Goal: Task Accomplishment & Management: Complete application form

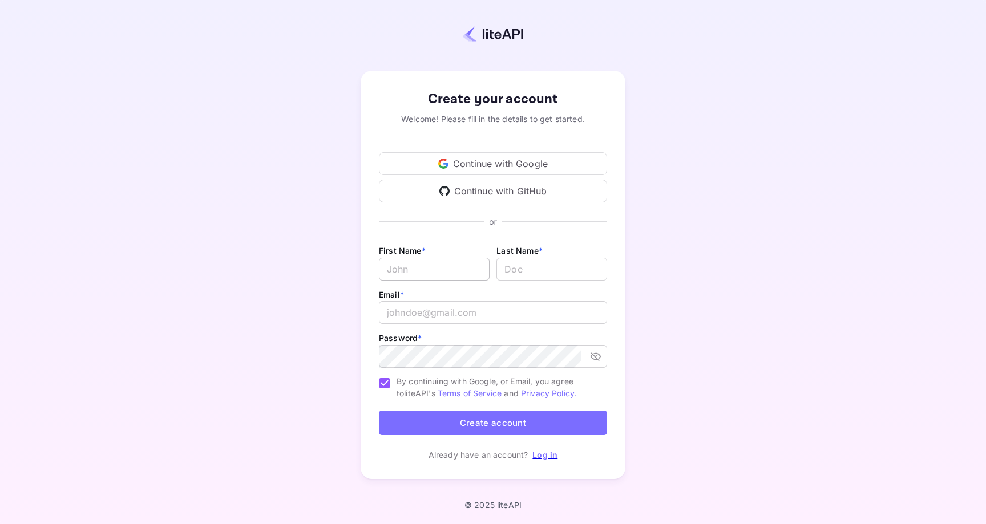
click at [397, 274] on input "Email *" at bounding box center [434, 269] width 111 height 23
type input "Unravel"
click at [398, 268] on input "Unravel" at bounding box center [434, 269] width 111 height 23
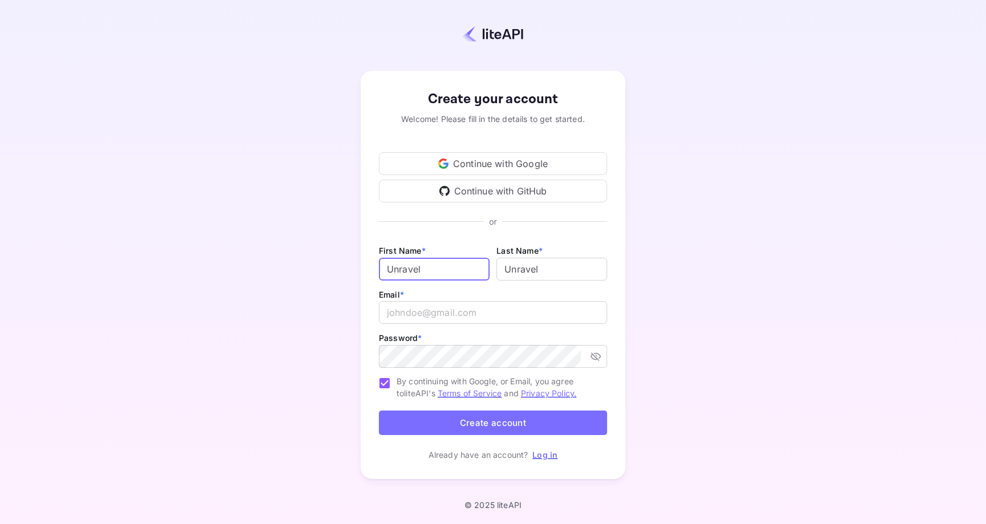
type input "G"
type input "Finance"
click at [423, 309] on input "email" at bounding box center [493, 312] width 228 height 23
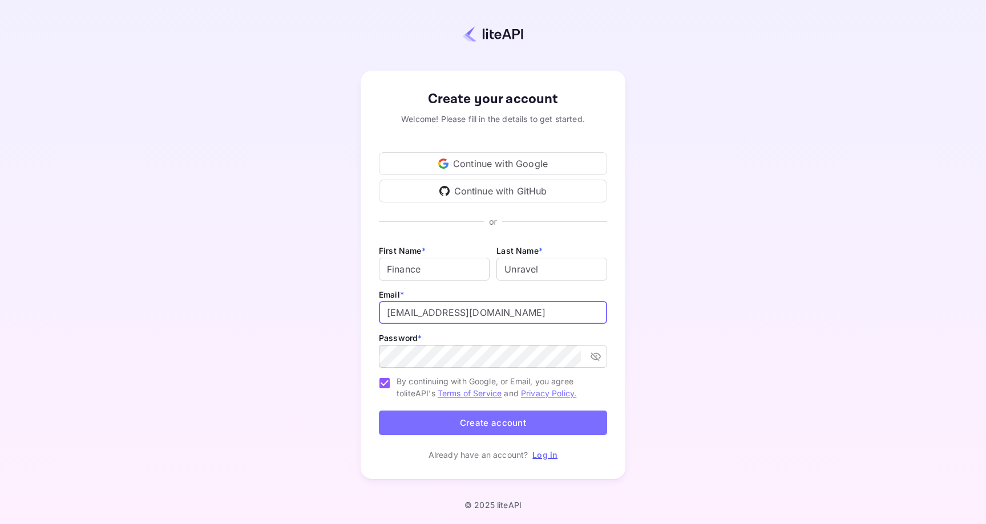
type input "[EMAIL_ADDRESS][DOMAIN_NAME]"
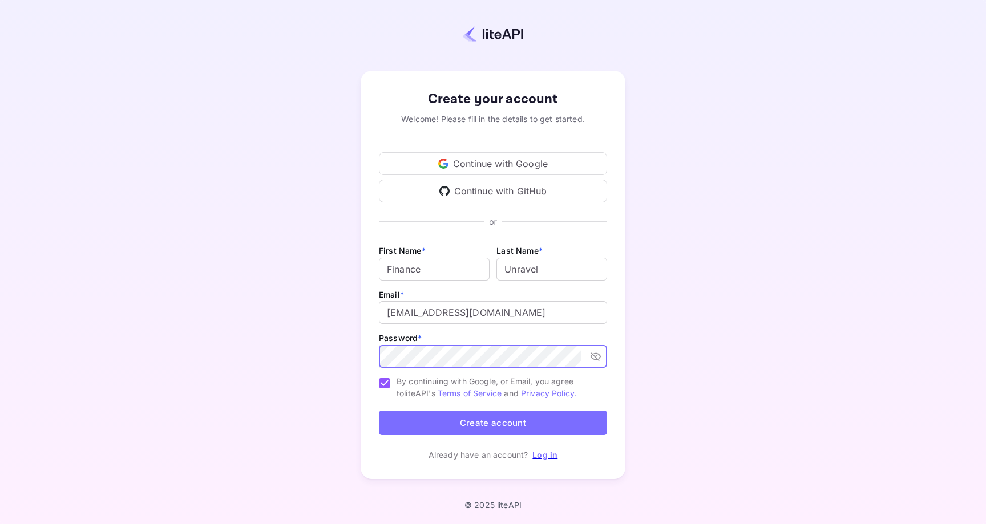
click at [500, 416] on button "Create account" at bounding box center [493, 423] width 228 height 25
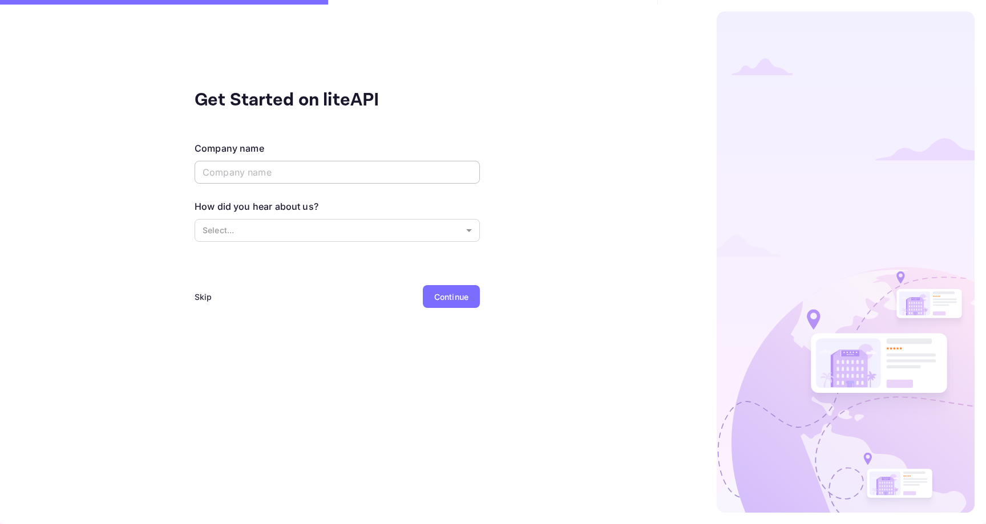
click at [415, 175] on input "text" at bounding box center [337, 172] width 285 height 23
type input "Unravel"
click at [421, 237] on body "Get Started on liteAPI Company name Unravel ​ How did you hear about us? Select…" at bounding box center [493, 262] width 986 height 524
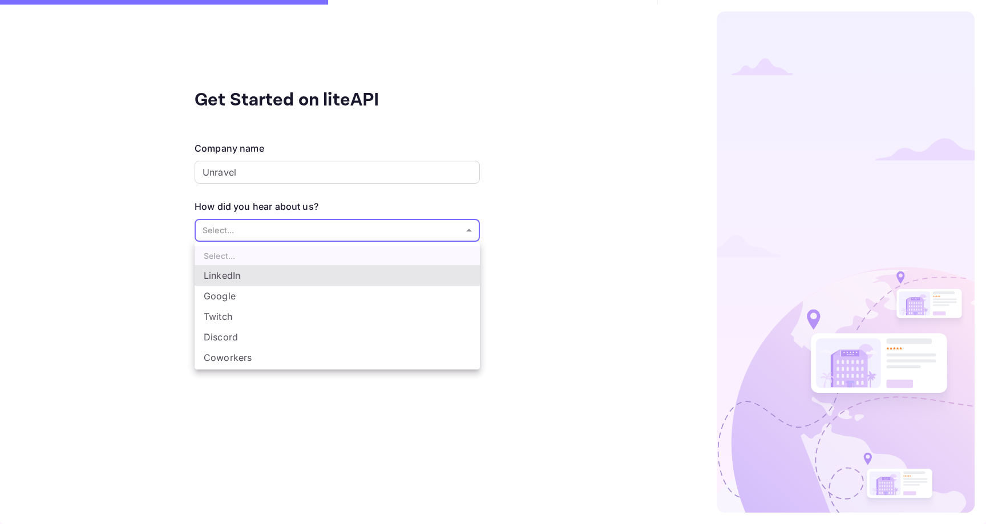
scroll to position [19, 0]
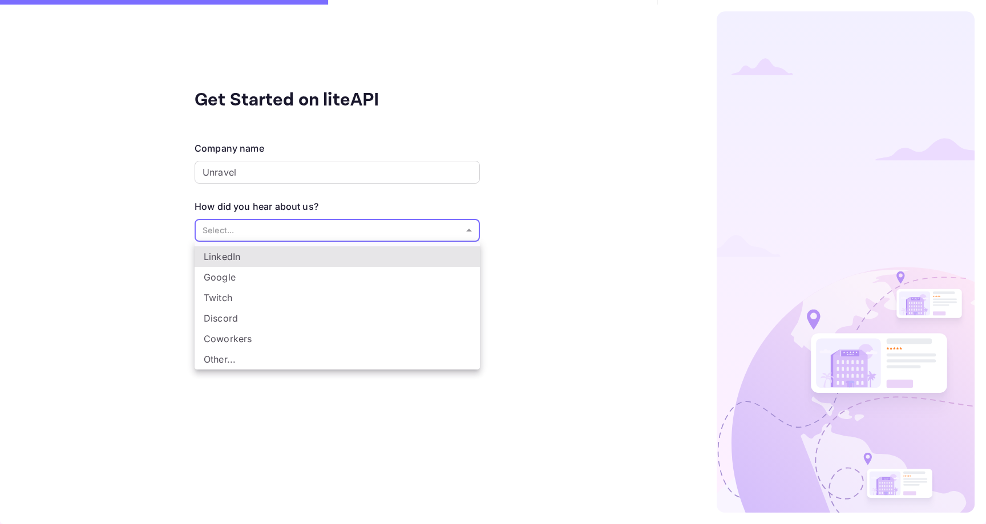
click at [308, 355] on li "Other..." at bounding box center [337, 359] width 285 height 21
type input "Other..."
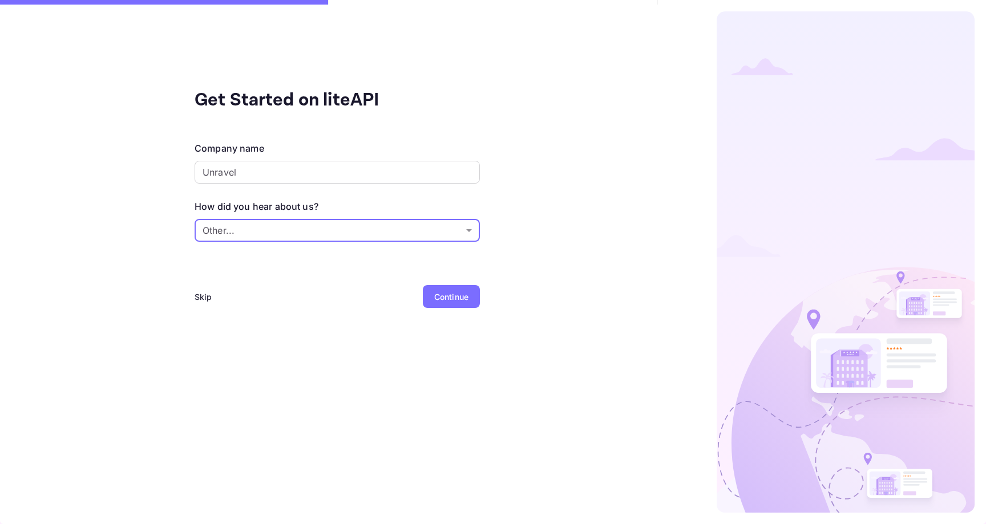
click at [461, 302] on div "Continue" at bounding box center [451, 297] width 34 height 12
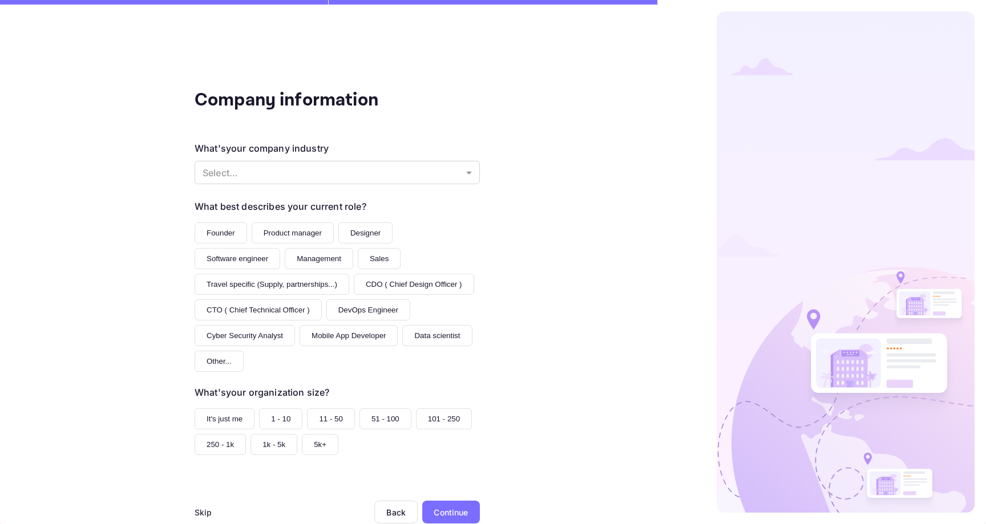
scroll to position [29, 0]
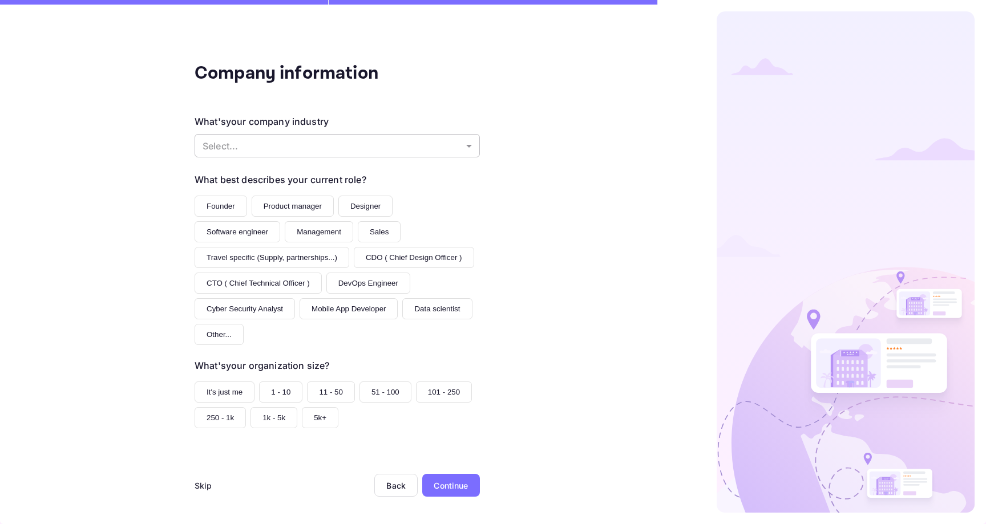
click at [366, 152] on body "Company information What's your company industry Select... ​ What best describe…" at bounding box center [493, 262] width 986 height 524
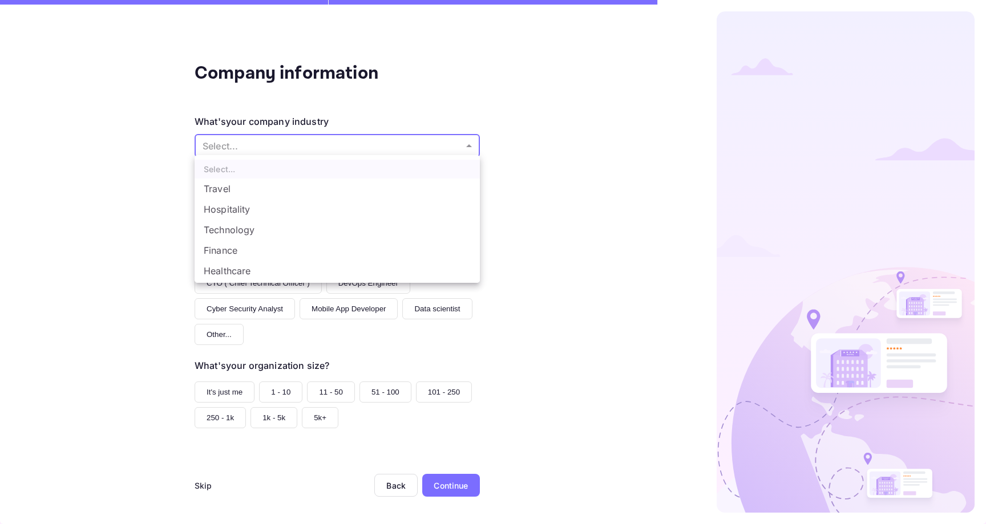
click at [330, 185] on li "Travel" at bounding box center [337, 189] width 285 height 21
type input "Travel"
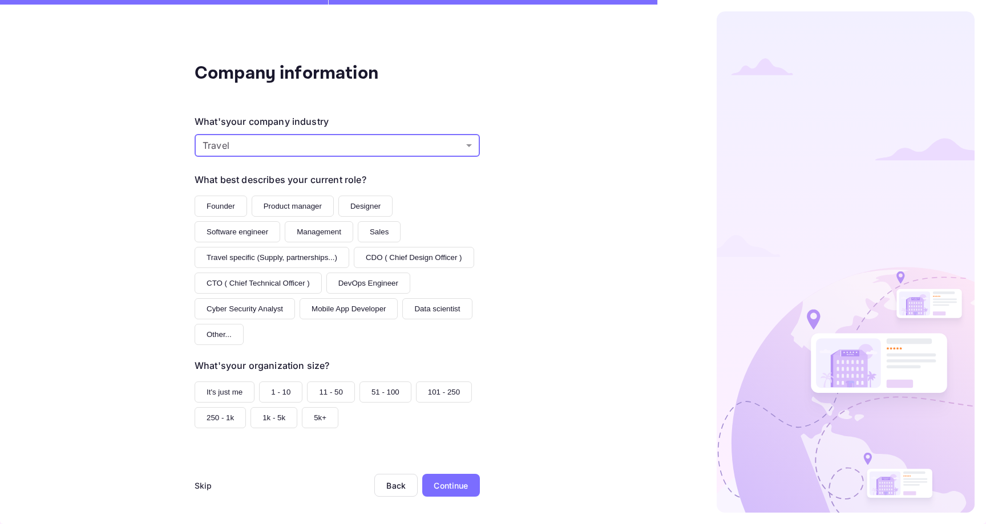
click at [224, 330] on button "Other..." at bounding box center [219, 334] width 49 height 21
click at [325, 393] on button "11 - 50" at bounding box center [331, 392] width 48 height 21
click at [452, 486] on div "Continue" at bounding box center [451, 486] width 34 height 12
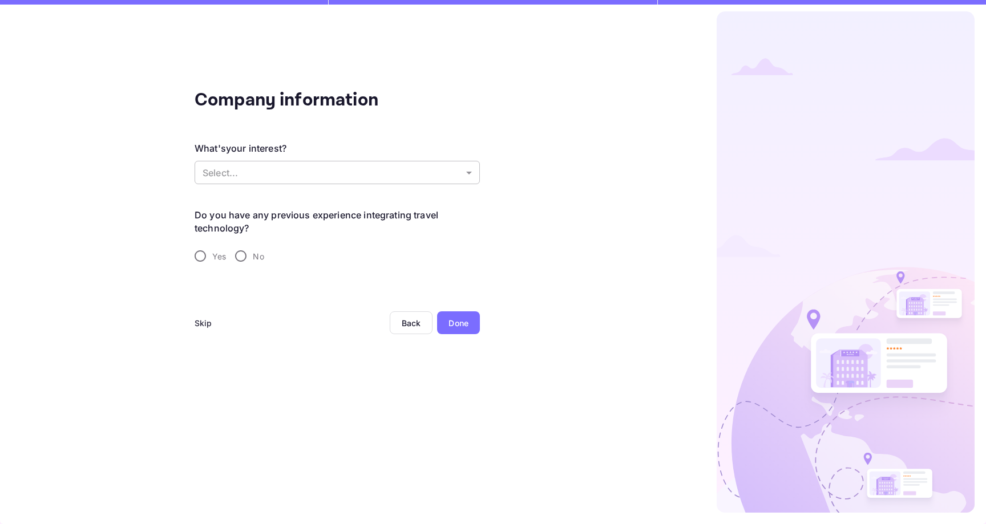
click at [333, 172] on body "Company information What's your interest? Select... ​ Do you have any previous …" at bounding box center [493, 262] width 986 height 524
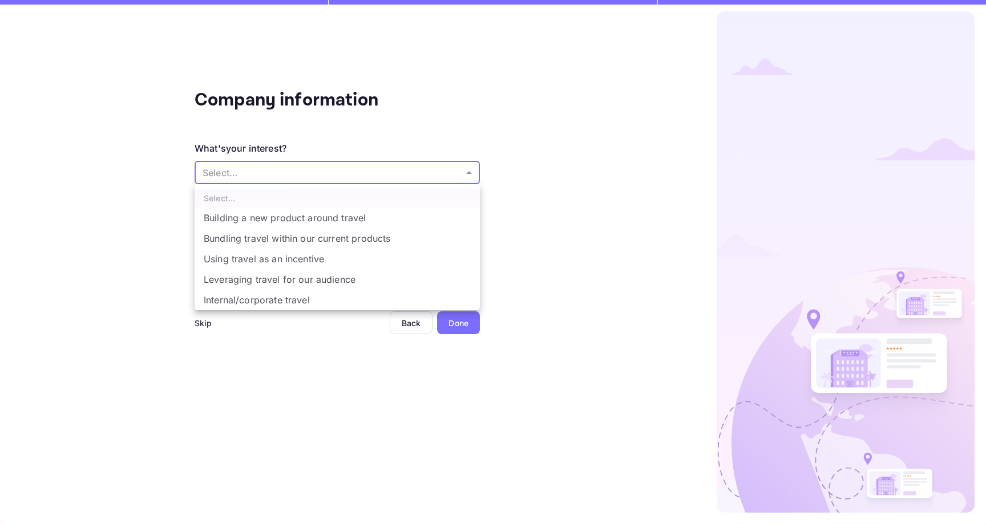
click at [348, 221] on li "Building a new product around travel" at bounding box center [337, 218] width 285 height 21
type input "Building a new product around travel"
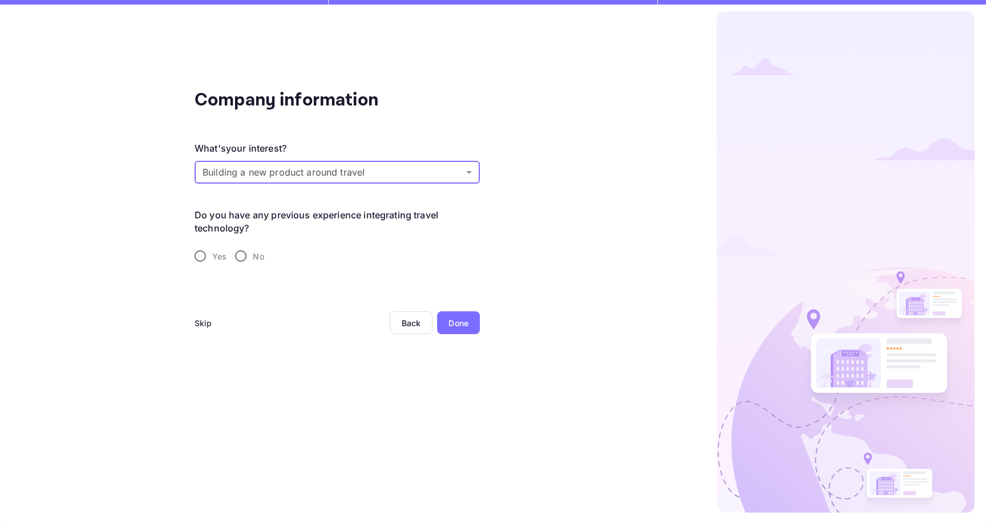
click at [204, 255] on input "Yes" at bounding box center [200, 256] width 24 height 24
radio input "true"
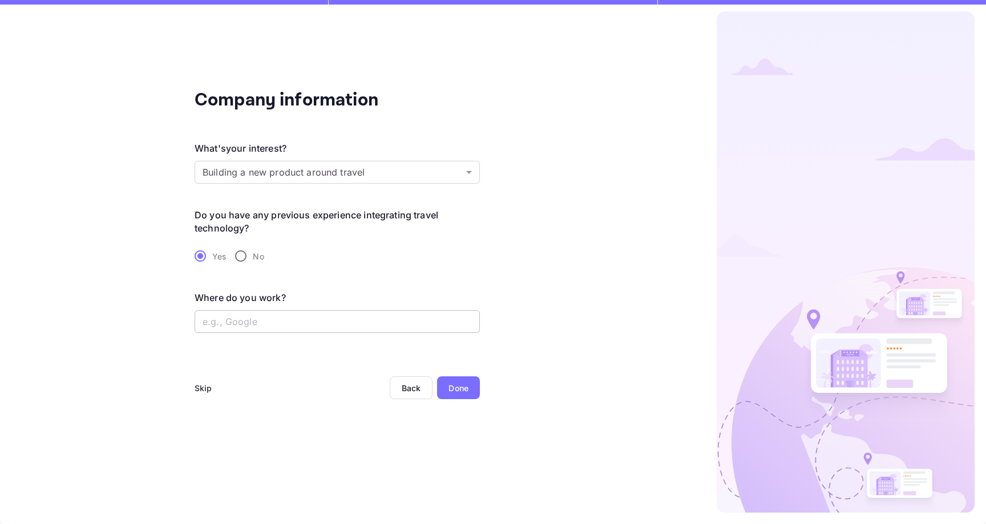
click at [333, 321] on input "text" at bounding box center [337, 321] width 285 height 23
type input "Unravel"
click at [463, 386] on div "Done" at bounding box center [459, 388] width 20 height 12
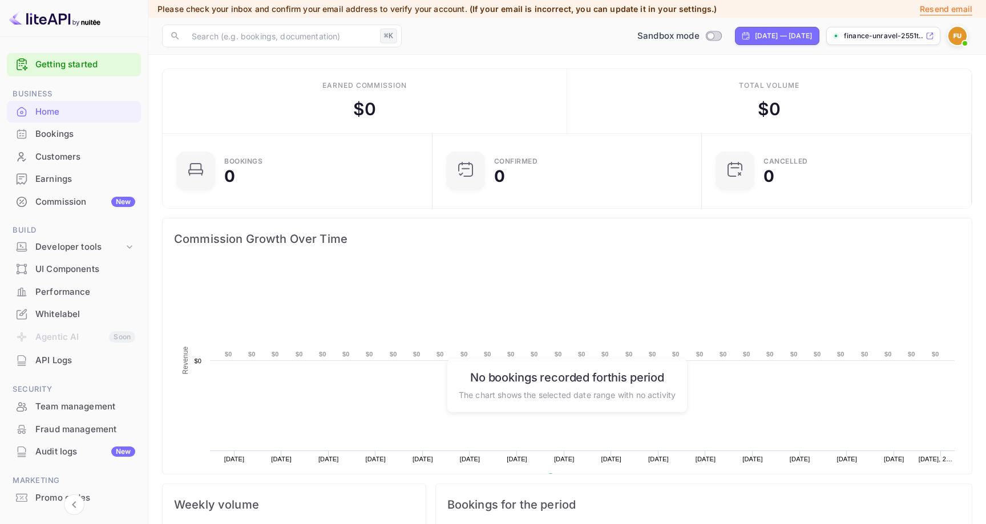
scroll to position [185, 263]
click at [699, 35] on input "Switch to Production mode" at bounding box center [710, 35] width 23 height 7
checkbox input "false"
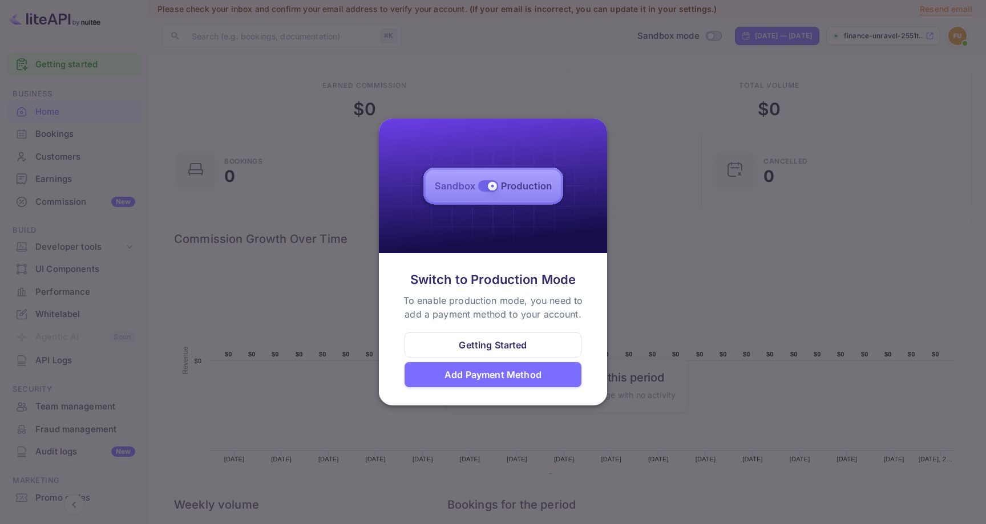
click at [715, 224] on div at bounding box center [493, 262] width 986 height 524
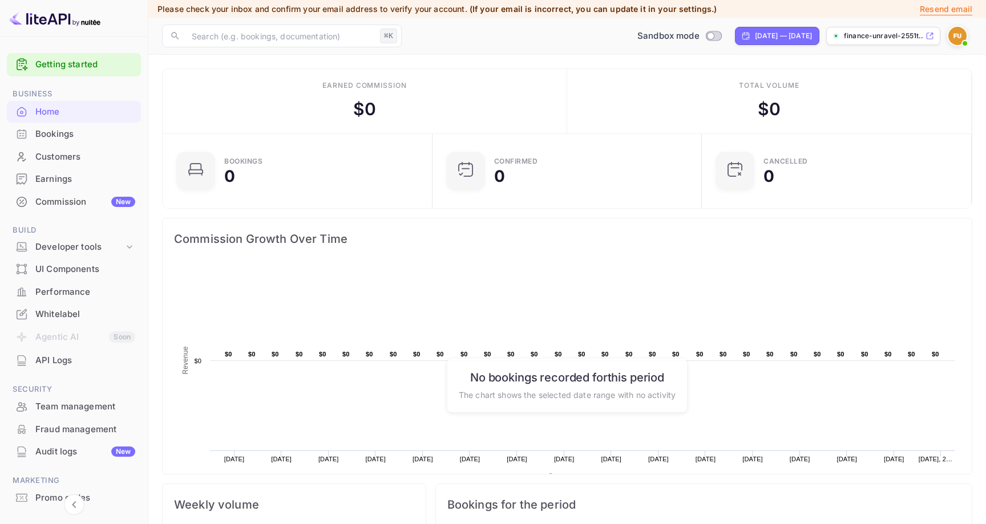
scroll to position [48, 0]
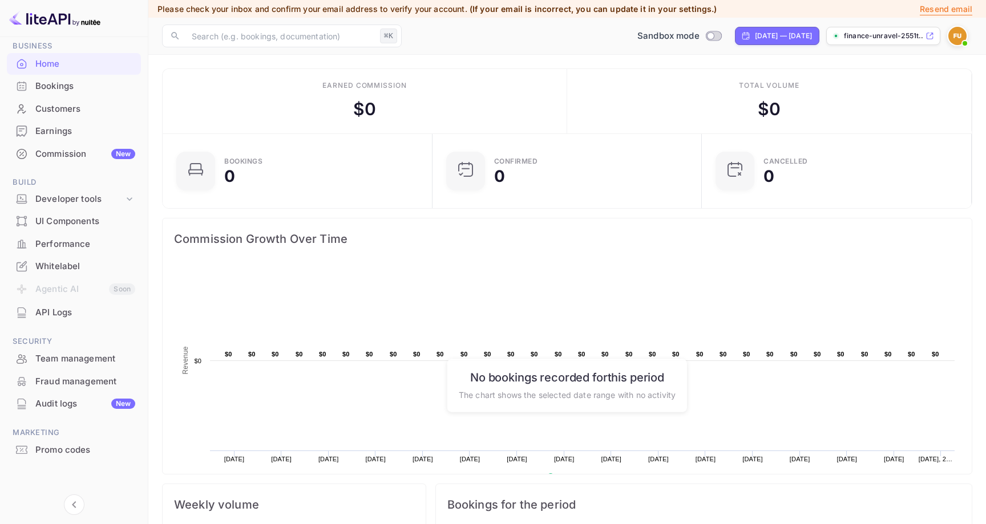
click at [959, 35] on img at bounding box center [957, 36] width 18 height 18
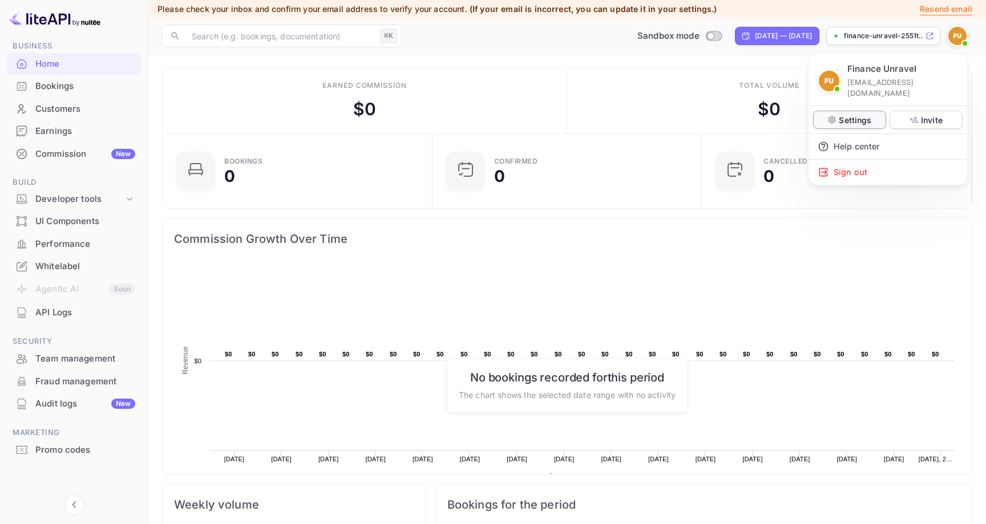
click at [844, 114] on p "Settings" at bounding box center [855, 120] width 33 height 12
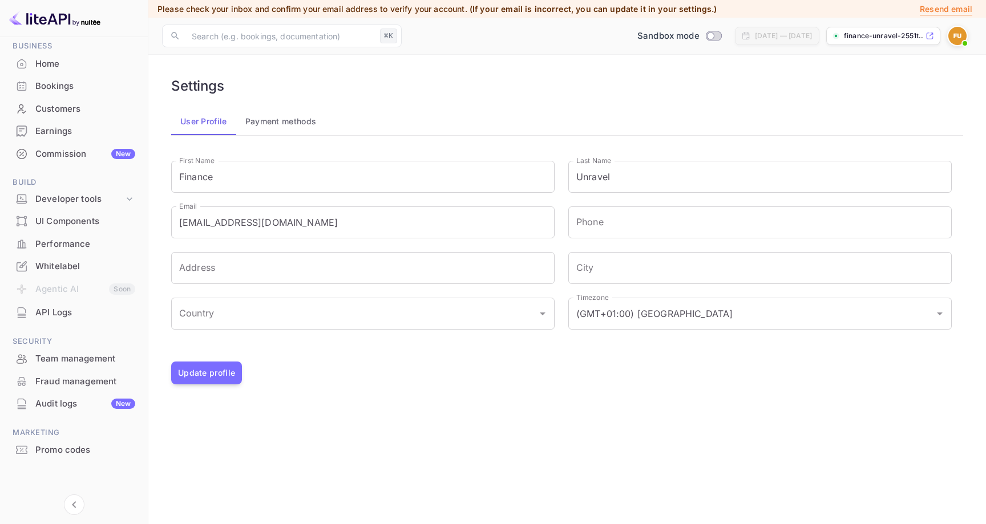
click at [46, 66] on div "Home" at bounding box center [85, 64] width 100 height 13
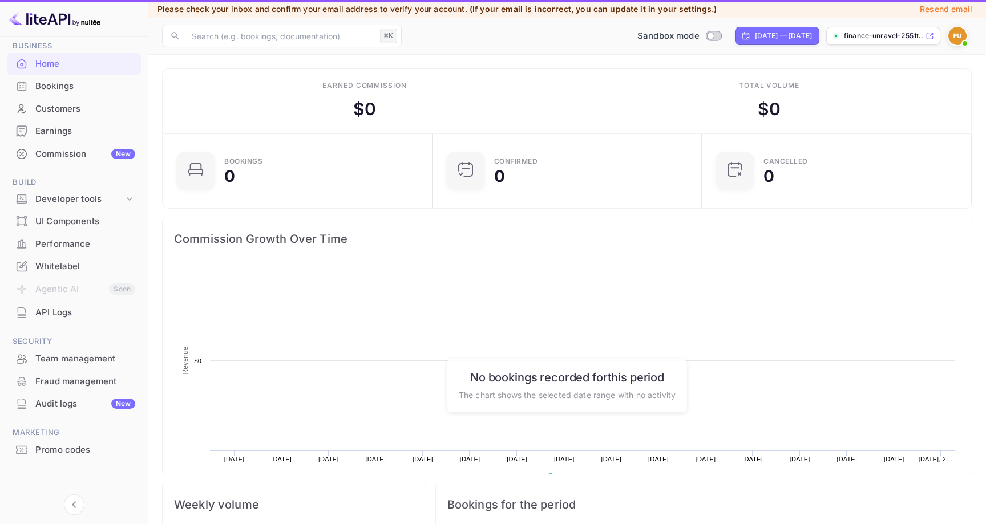
scroll to position [185, 263]
